Goal: Task Accomplishment & Management: Use online tool/utility

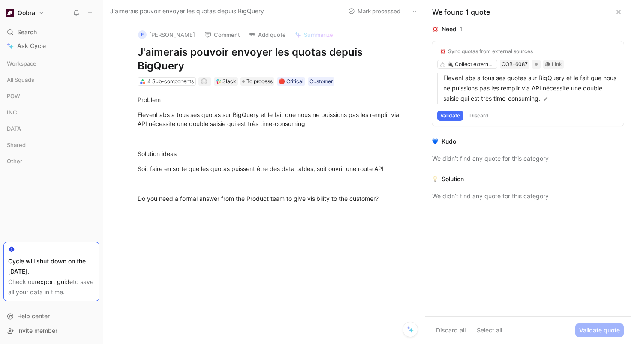
click at [452, 115] on button "Validate" at bounding box center [450, 116] width 26 height 10
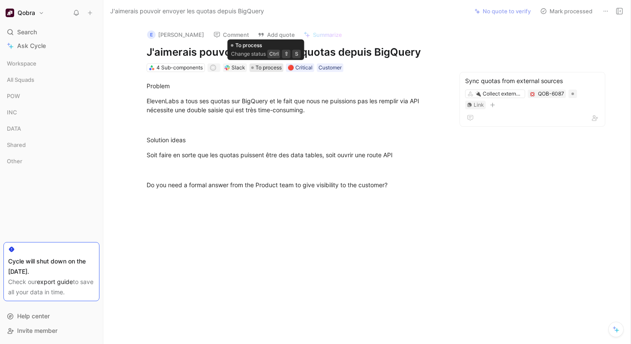
click at [263, 68] on span "To process" at bounding box center [269, 67] width 26 height 9
click at [189, 69] on div "4 Sub-components" at bounding box center [179, 67] width 46 height 9
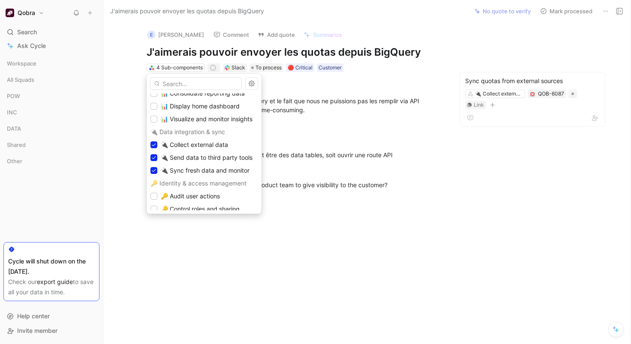
scroll to position [253, 0]
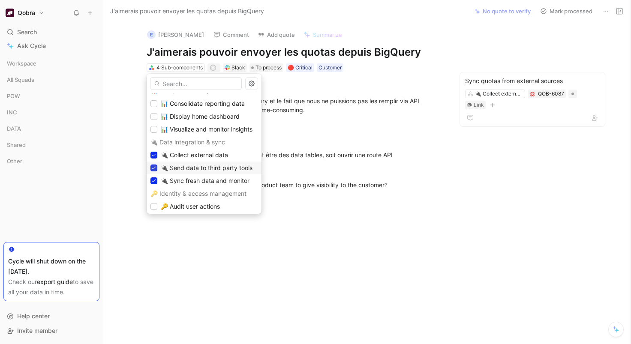
click at [155, 168] on icon at bounding box center [153, 167] width 5 height 5
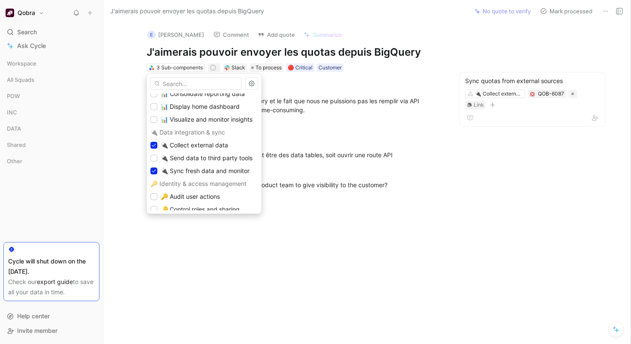
scroll to position [267, 0]
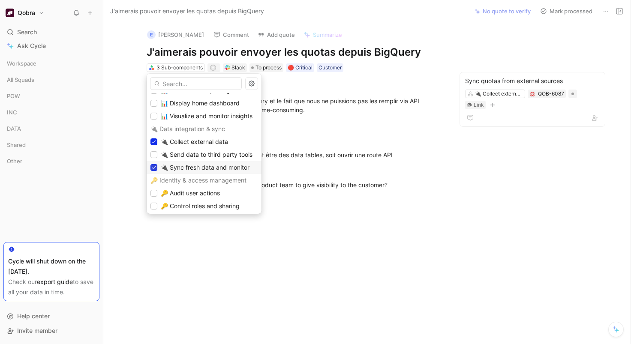
click at [153, 168] on icon at bounding box center [154, 167] width 4 height 3
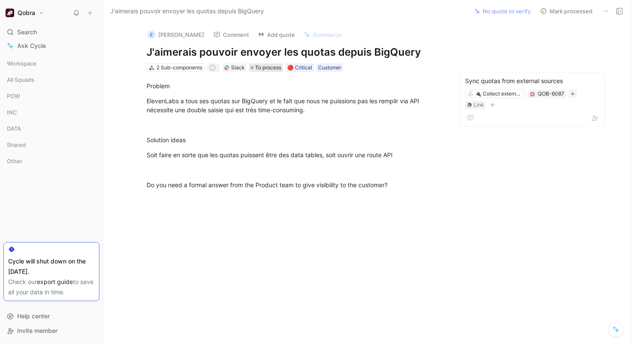
click at [259, 67] on span "To process" at bounding box center [268, 67] width 26 height 9
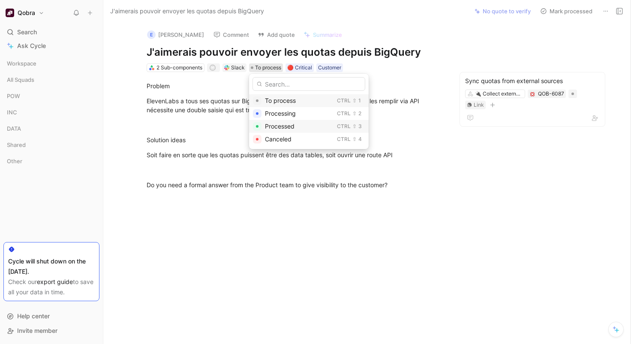
click at [279, 124] on span "Processed" at bounding box center [280, 126] width 30 height 7
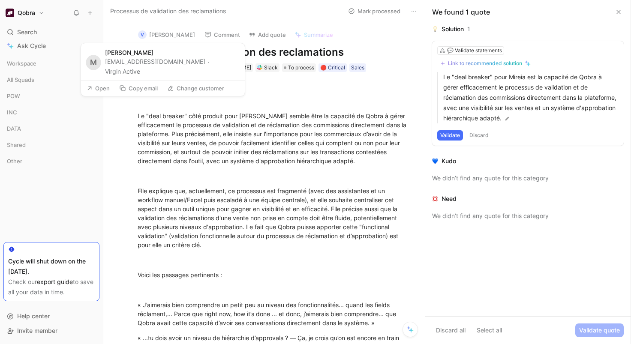
click at [105, 84] on button "Open" at bounding box center [98, 88] width 31 height 12
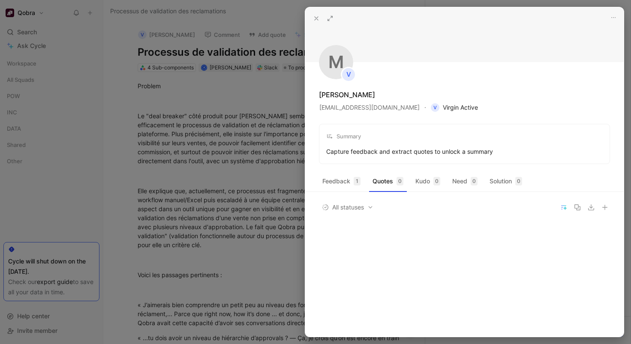
click at [451, 108] on span "V Virgin Active" at bounding box center [454, 107] width 47 height 10
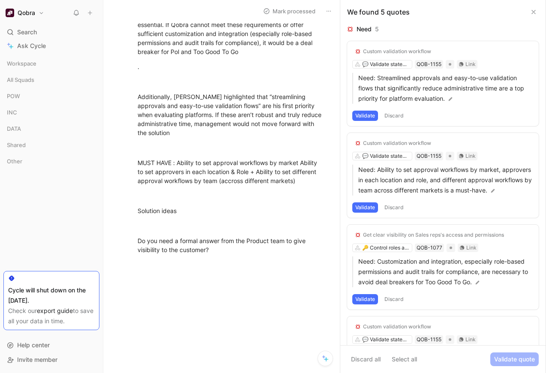
scroll to position [199, 0]
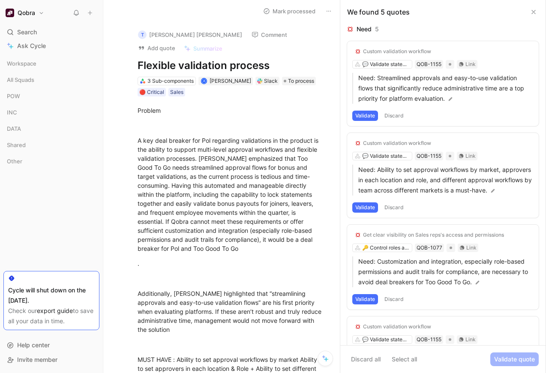
click at [328, 12] on icon at bounding box center [328, 11] width 7 height 7
click at [340, 42] on div "Delete" at bounding box center [364, 42] width 50 height 10
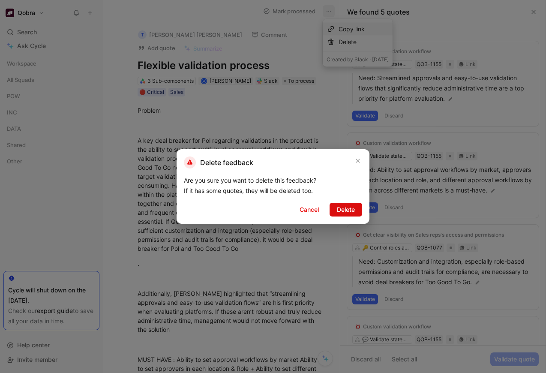
click at [345, 205] on span "Delete" at bounding box center [346, 209] width 18 height 10
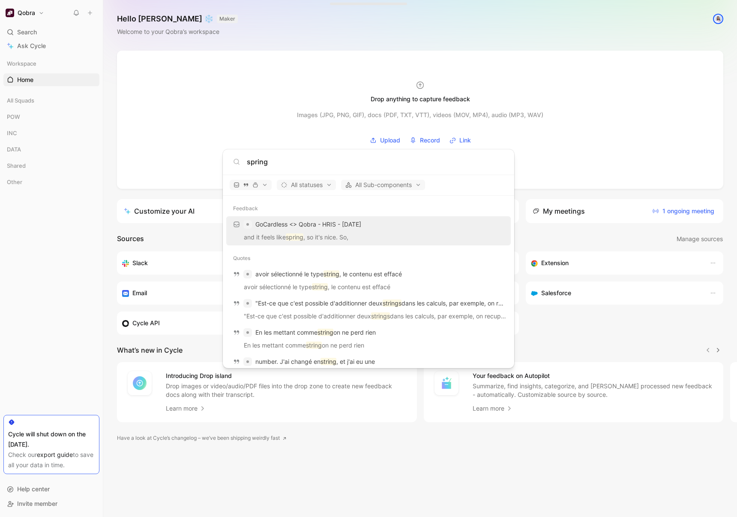
scroll to position [261, 0]
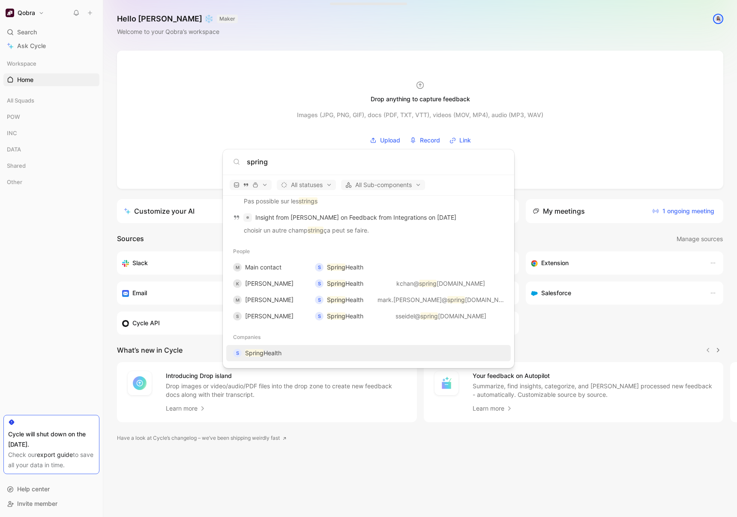
type input "spring"
click at [287, 348] on div "S Spring Health" at bounding box center [369, 352] width 280 height 15
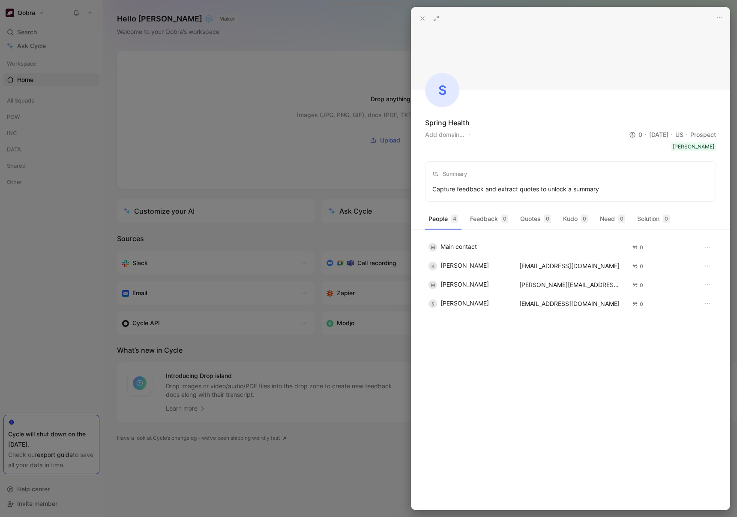
click at [351, 171] on div at bounding box center [368, 258] width 737 height 517
